Goal: Task Accomplishment & Management: Manage account settings

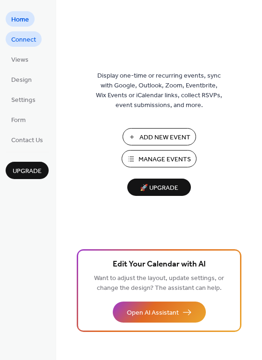
click at [25, 40] on span "Connect" at bounding box center [23, 40] width 25 height 10
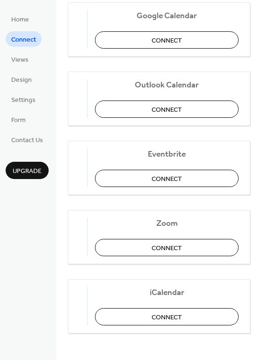
scroll to position [196, 0]
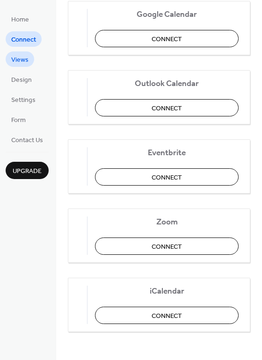
click at [33, 58] on link "Views" at bounding box center [20, 58] width 29 height 15
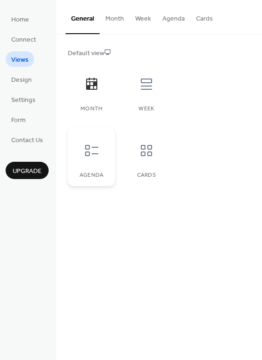
click at [92, 152] on icon at bounding box center [91, 150] width 15 height 15
click at [18, 78] on span "Design" at bounding box center [21, 80] width 21 height 10
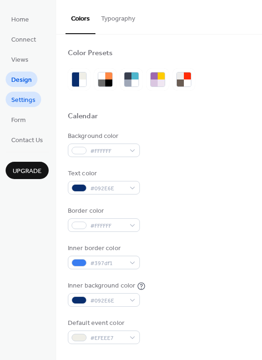
click at [19, 98] on span "Settings" at bounding box center [23, 100] width 24 height 10
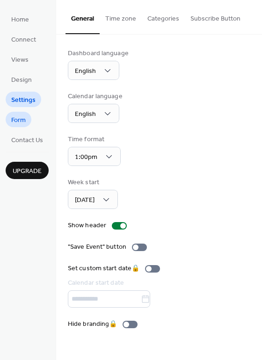
click at [19, 116] on span "Form" at bounding box center [18, 120] width 14 height 10
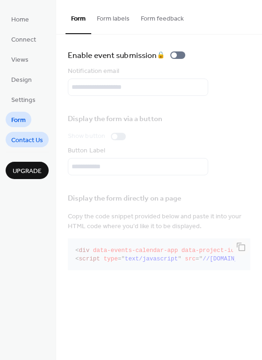
click at [26, 136] on span "Contact Us" at bounding box center [27, 141] width 32 height 10
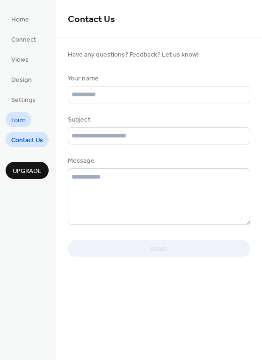
click at [20, 119] on span "Form" at bounding box center [18, 120] width 14 height 10
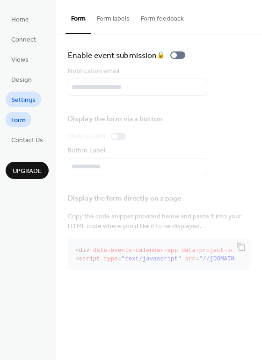
click at [24, 95] on span "Settings" at bounding box center [23, 100] width 24 height 10
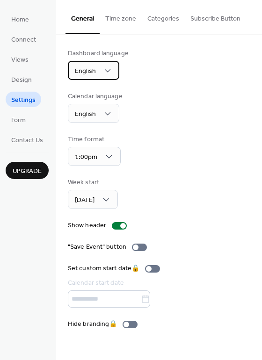
click at [101, 73] on div "English" at bounding box center [93, 70] width 51 height 19
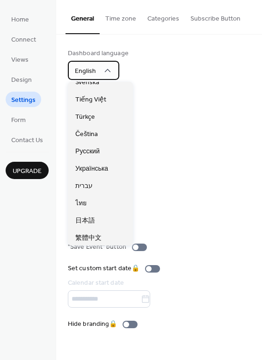
scroll to position [234, 0]
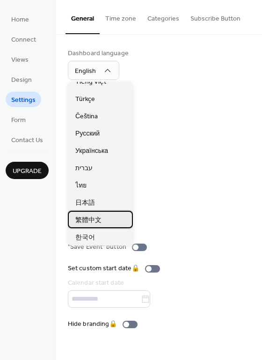
click at [101, 219] on span "繁體中文" at bounding box center [88, 221] width 26 height 10
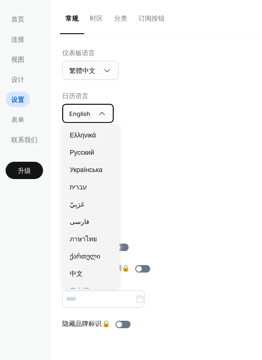
scroll to position [476, 0]
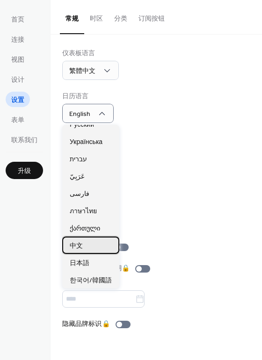
click at [91, 239] on div "中文" at bounding box center [90, 245] width 57 height 17
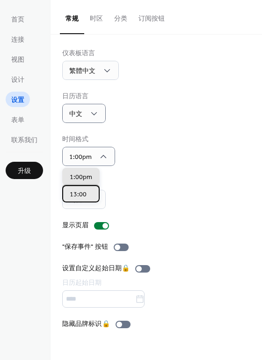
click at [87, 198] on div "13:00" at bounding box center [80, 193] width 37 height 17
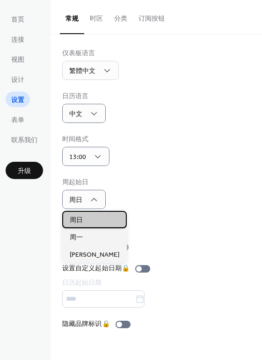
click at [79, 218] on span "周日" at bounding box center [76, 221] width 13 height 10
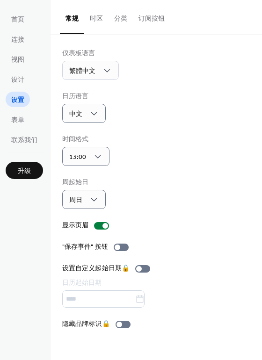
click at [155, 161] on div "时间格式 13:00" at bounding box center [156, 150] width 188 height 31
click at [28, 166] on span "升级" at bounding box center [24, 171] width 13 height 10
click at [122, 245] on div at bounding box center [121, 247] width 15 height 7
click at [122, 247] on div at bounding box center [121, 247] width 15 height 7
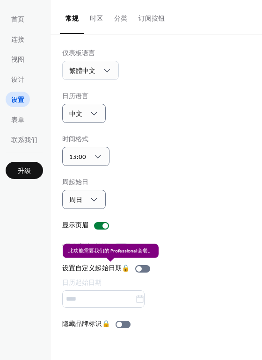
click at [144, 271] on div "设置自定义起始日期 🔒 日历起始日期" at bounding box center [108, 286] width 92 height 44
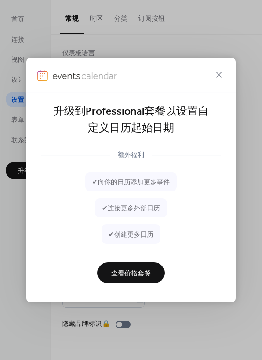
click at [241, 146] on div "升级到Professional套餐以设置自定义日历起始日期 额外福利 ✔ 向你的日历添加更多事件 ✔ 连接更多外部日历 ✔ 创建更多日历 查看价格套餐" at bounding box center [131, 180] width 262 height 360
click at [124, 234] on span "✔ 创建更多日历" at bounding box center [130, 235] width 45 height 10
click at [132, 275] on span "查看价格套餐" at bounding box center [130, 273] width 39 height 10
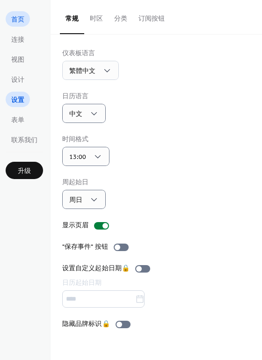
click at [29, 21] on link "首页" at bounding box center [18, 18] width 24 height 15
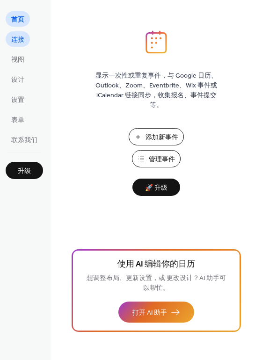
click at [26, 37] on link "连接" at bounding box center [18, 38] width 24 height 15
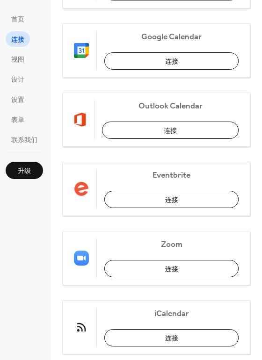
scroll to position [140, 0]
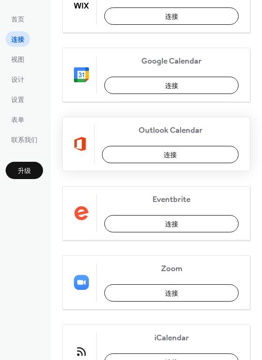
click at [183, 152] on button "连接" at bounding box center [170, 154] width 137 height 17
click at [17, 62] on span "视图" at bounding box center [17, 60] width 13 height 10
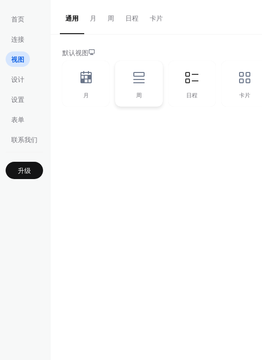
click at [136, 85] on div "周" at bounding box center [138, 84] width 47 height 46
click at [231, 89] on div "卡片" at bounding box center [244, 84] width 47 height 46
click at [163, 91] on div "月 周 日程 卡片" at bounding box center [165, 84] width 206 height 46
click at [151, 88] on div "周" at bounding box center [138, 84] width 47 height 46
click at [87, 88] on div "月" at bounding box center [85, 84] width 47 height 46
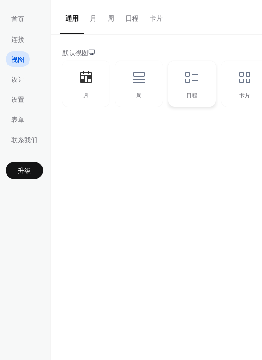
click at [195, 83] on icon at bounding box center [191, 77] width 15 height 15
click at [153, 84] on div "周" at bounding box center [138, 84] width 47 height 46
